Goal: Browse casually

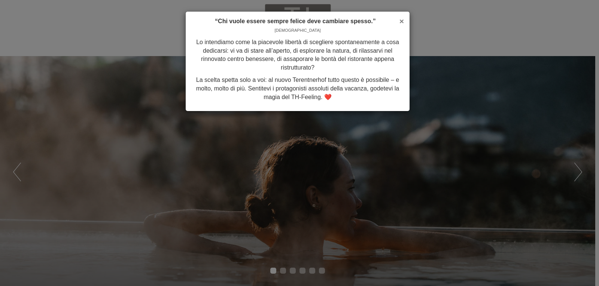
click at [402, 20] on span "×" at bounding box center [401, 21] width 4 height 9
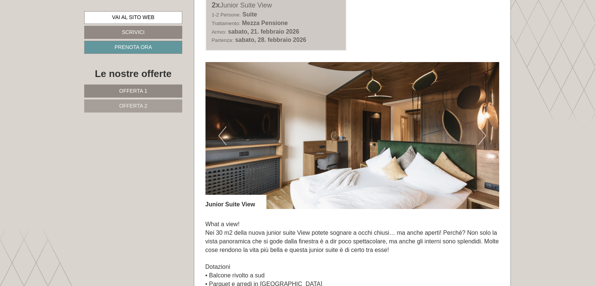
scroll to position [470, 0]
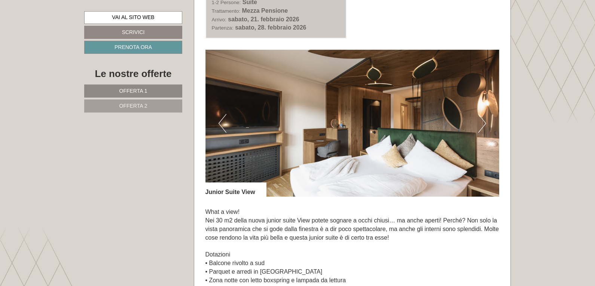
click at [358, 147] on img at bounding box center [352, 123] width 294 height 147
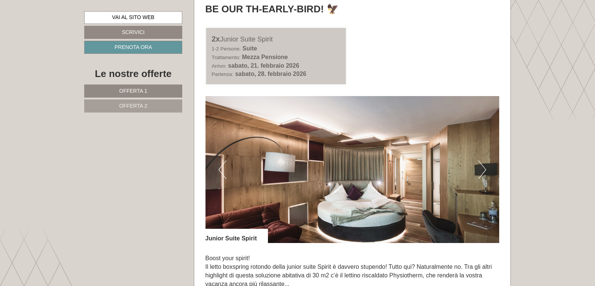
scroll to position [1062, 0]
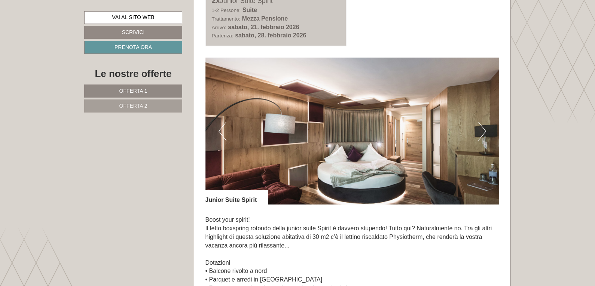
click at [486, 132] on img at bounding box center [352, 131] width 294 height 147
click at [483, 132] on button "Next" at bounding box center [482, 131] width 8 height 19
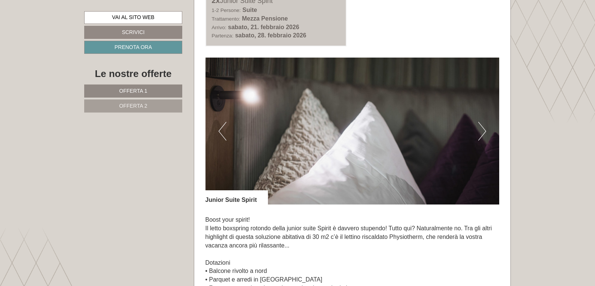
click at [483, 132] on button "Next" at bounding box center [482, 131] width 8 height 19
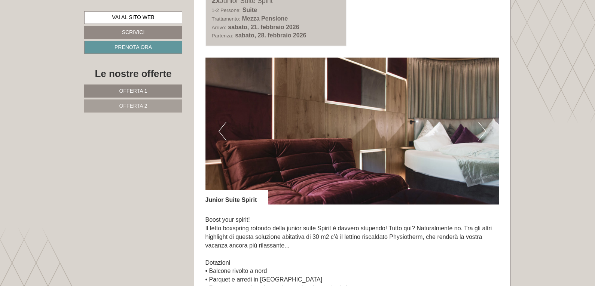
click at [483, 130] on button "Next" at bounding box center [482, 131] width 8 height 19
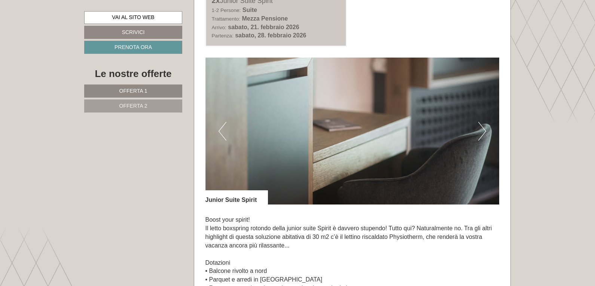
click at [483, 130] on button "Next" at bounding box center [482, 131] width 8 height 19
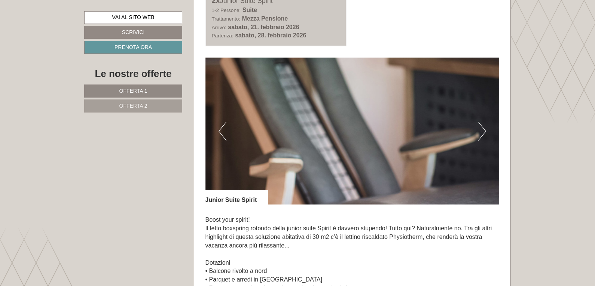
click at [483, 130] on button "Next" at bounding box center [482, 131] width 8 height 19
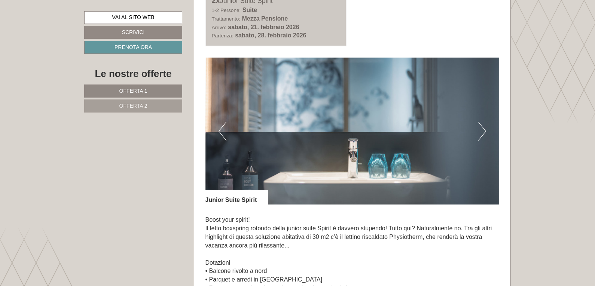
click at [483, 130] on button "Next" at bounding box center [482, 131] width 8 height 19
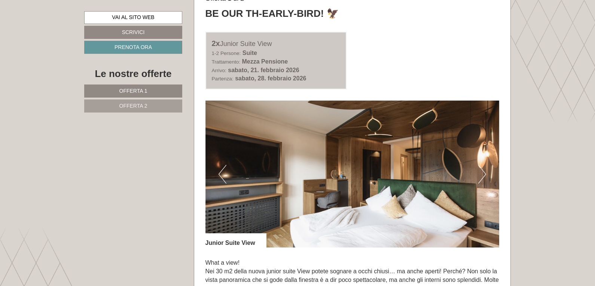
scroll to position [407, 0]
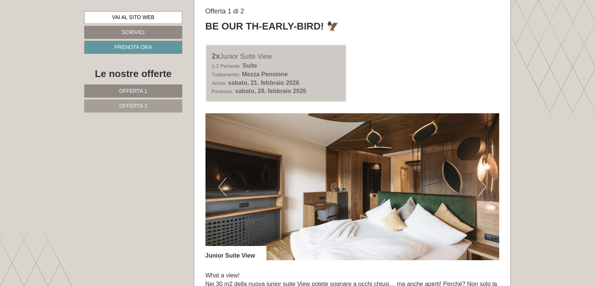
click at [485, 187] on button "Next" at bounding box center [482, 187] width 8 height 19
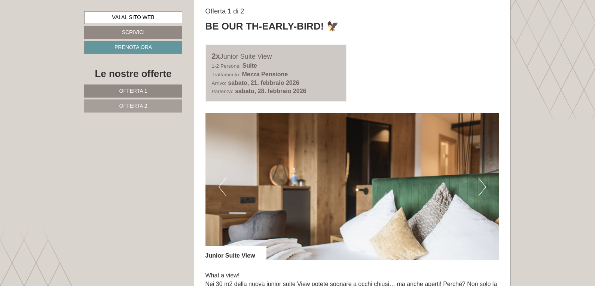
click at [485, 187] on button "Next" at bounding box center [482, 187] width 8 height 19
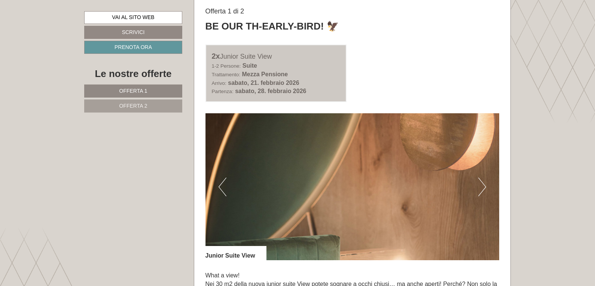
click at [485, 187] on button "Next" at bounding box center [482, 187] width 8 height 19
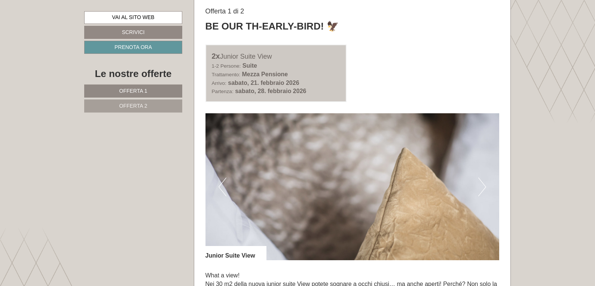
click at [485, 187] on button "Next" at bounding box center [482, 187] width 8 height 19
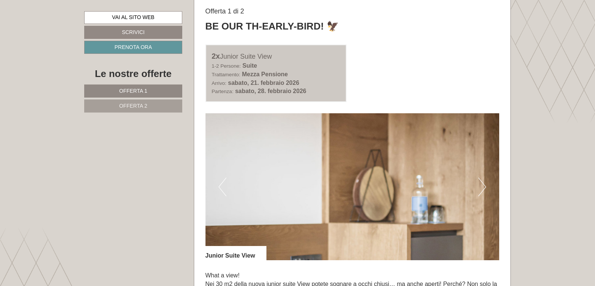
click at [485, 187] on button "Next" at bounding box center [482, 187] width 8 height 19
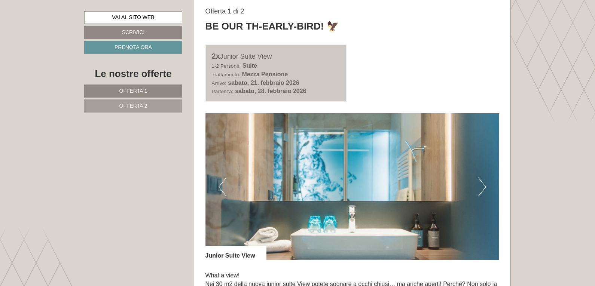
click at [485, 187] on button "Next" at bounding box center [482, 187] width 8 height 19
